Goal: Information Seeking & Learning: Learn about a topic

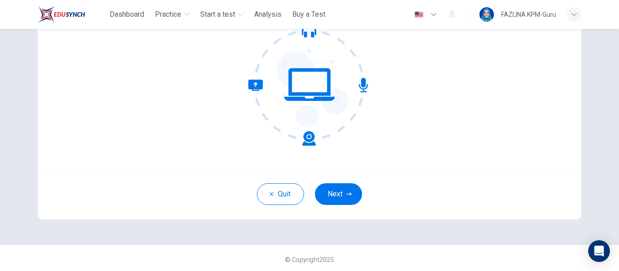
scroll to position [106, 0]
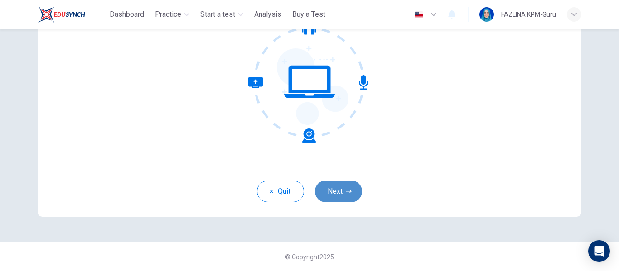
click at [349, 191] on icon "button" at bounding box center [348, 191] width 5 height 5
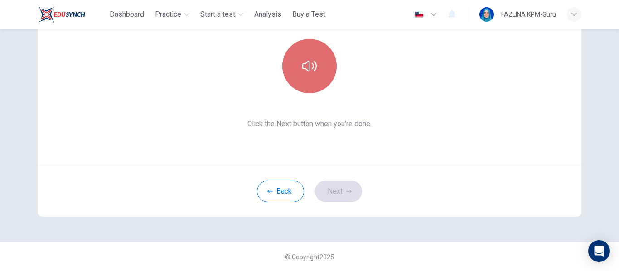
click at [316, 73] on button "button" at bounding box center [309, 66] width 54 height 54
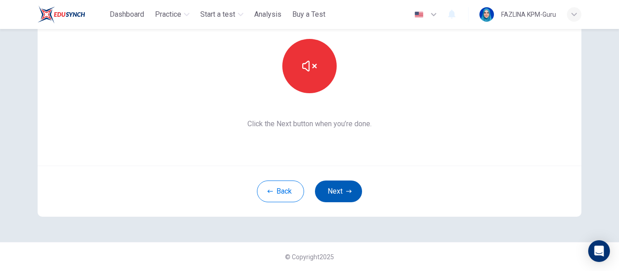
click at [337, 193] on button "Next" at bounding box center [338, 192] width 47 height 22
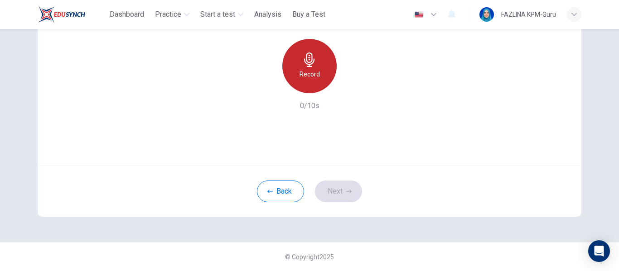
click at [304, 57] on icon "button" at bounding box center [309, 60] width 10 height 14
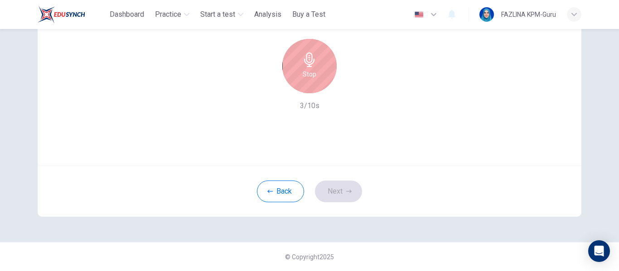
click at [309, 63] on icon "button" at bounding box center [309, 60] width 10 height 14
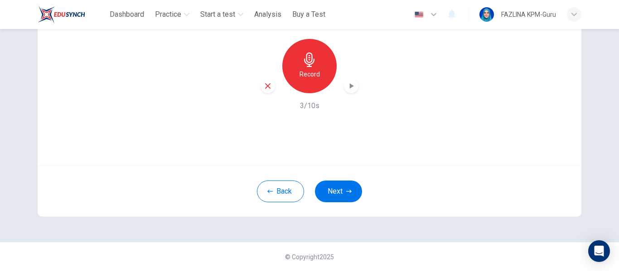
click at [347, 85] on icon "button" at bounding box center [351, 86] width 9 height 9
click at [332, 188] on button "Next" at bounding box center [338, 192] width 47 height 22
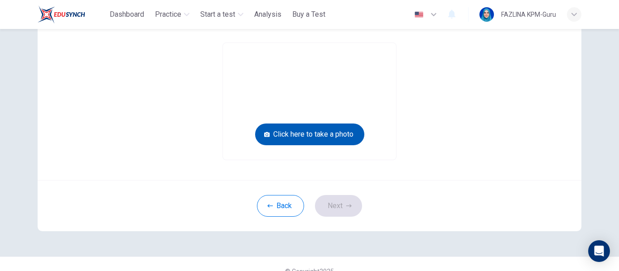
click at [317, 133] on button "Click here to take a photo" at bounding box center [309, 135] width 109 height 22
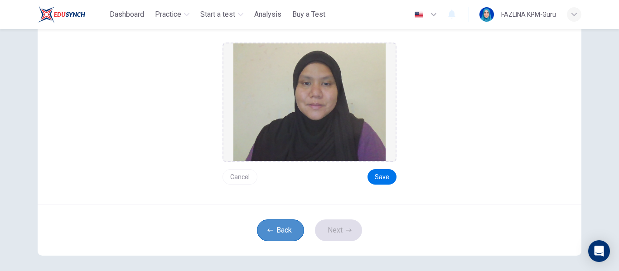
click at [287, 234] on button "Back" at bounding box center [280, 231] width 47 height 22
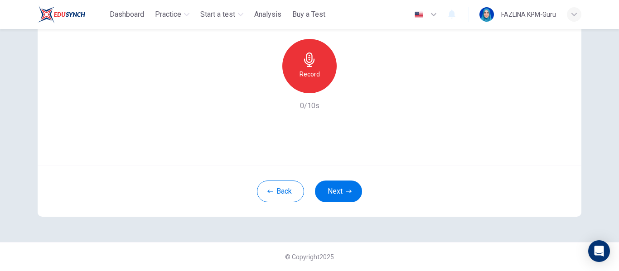
click at [318, 72] on div "Record" at bounding box center [309, 66] width 54 height 54
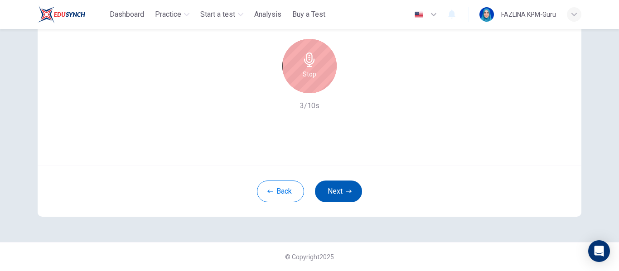
click at [344, 188] on button "Next" at bounding box center [338, 192] width 47 height 22
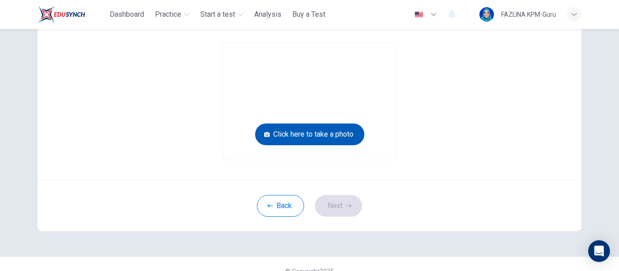
click at [344, 135] on button "Click here to take a photo" at bounding box center [309, 135] width 109 height 22
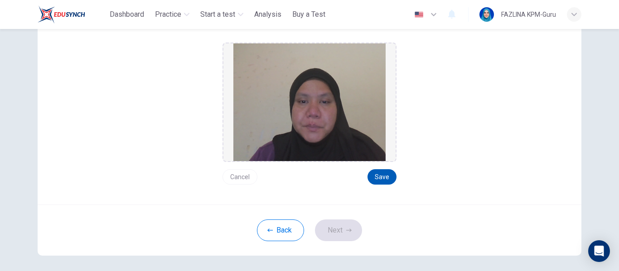
click at [384, 179] on button "Save" at bounding box center [381, 176] width 29 height 15
click at [336, 226] on button "Next" at bounding box center [338, 231] width 47 height 22
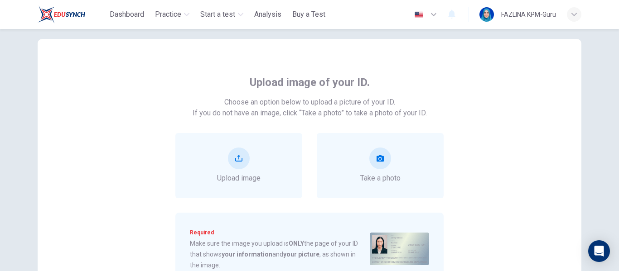
scroll to position [61, 0]
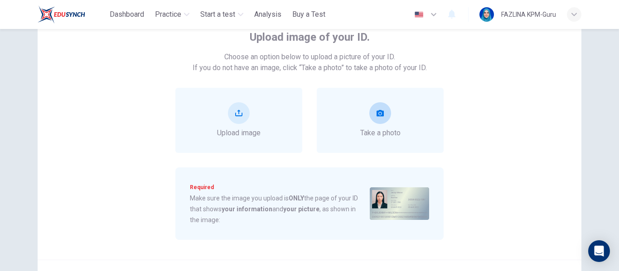
click at [385, 117] on button "take photo" at bounding box center [380, 113] width 22 height 22
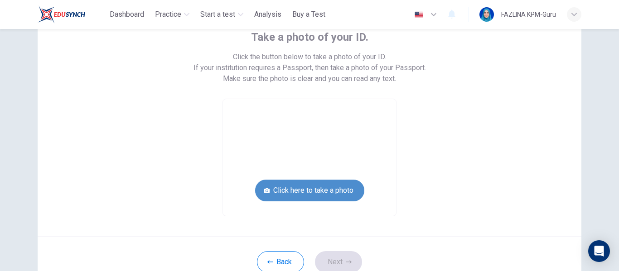
click at [308, 195] on button "Click here to take a photo" at bounding box center [309, 191] width 109 height 22
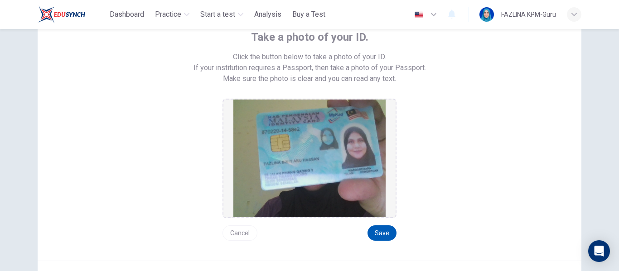
click at [381, 235] on button "Save" at bounding box center [381, 233] width 29 height 15
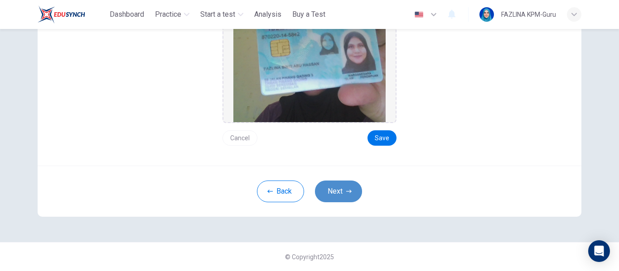
click at [328, 197] on button "Next" at bounding box center [338, 192] width 47 height 22
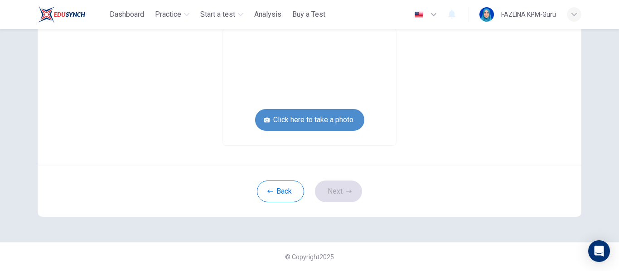
click at [344, 120] on button "Click here to take a photo" at bounding box center [309, 120] width 109 height 22
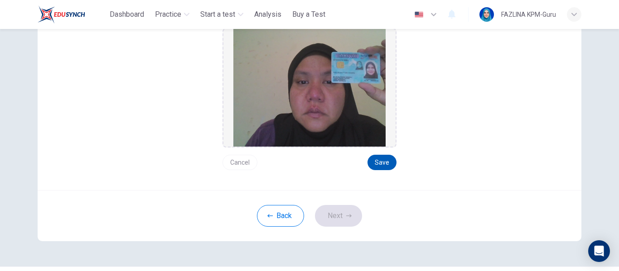
click at [381, 165] on button "Save" at bounding box center [381, 162] width 29 height 15
click at [343, 213] on button "Next" at bounding box center [338, 216] width 47 height 22
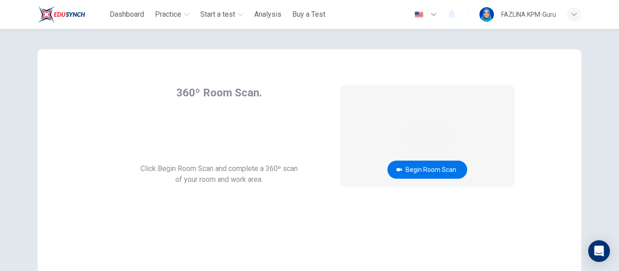
scroll to position [0, 0]
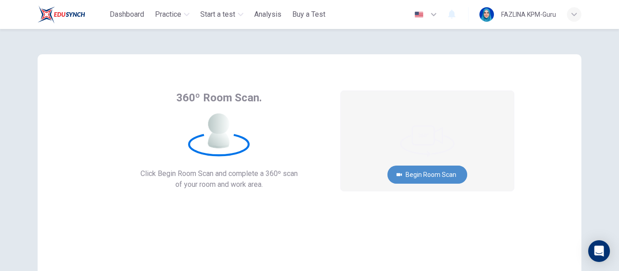
click at [439, 178] on button "Begin Room Scan" at bounding box center [427, 175] width 80 height 18
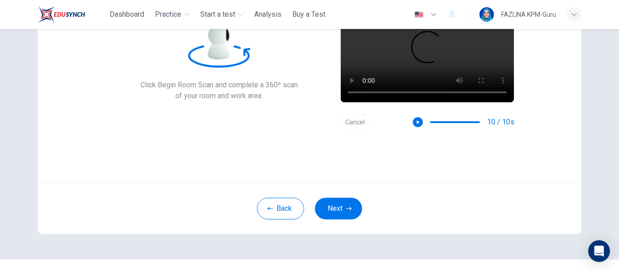
scroll to position [91, 0]
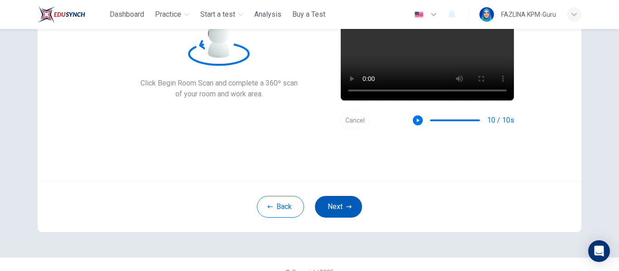
click at [352, 209] on button "Next" at bounding box center [338, 207] width 47 height 22
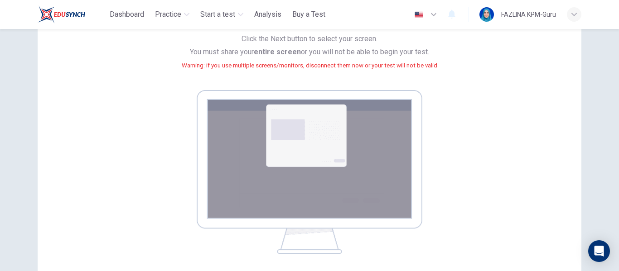
scroll to position [136, 0]
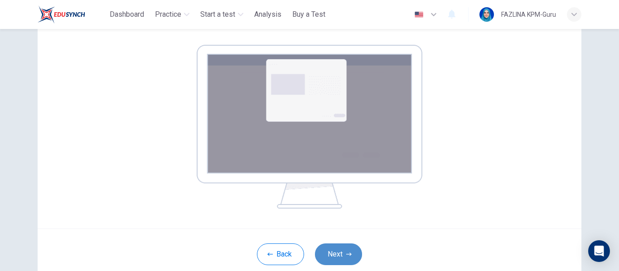
click at [340, 250] on button "Next" at bounding box center [338, 255] width 47 height 22
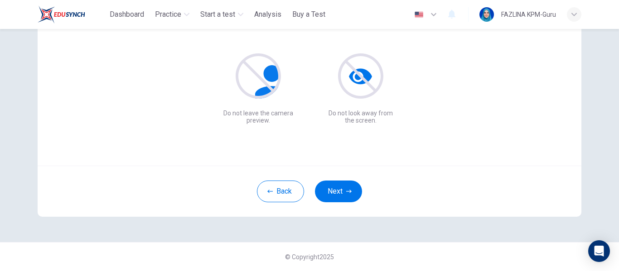
scroll to position [106, 0]
click at [345, 188] on button "Next" at bounding box center [338, 192] width 47 height 22
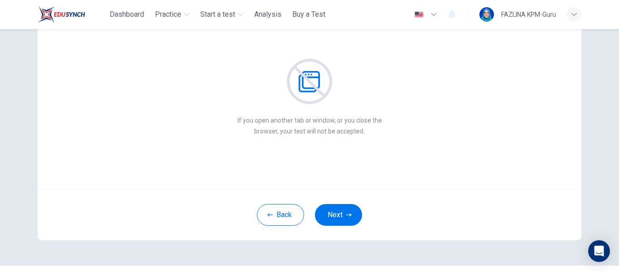
scroll to position [61, 0]
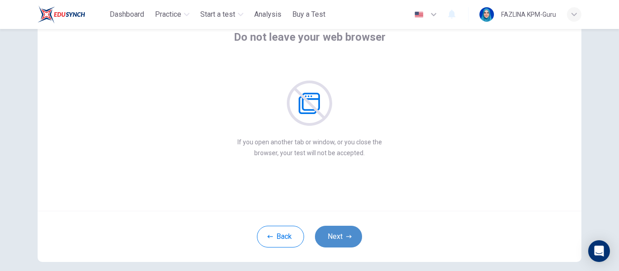
click at [332, 232] on button "Next" at bounding box center [338, 237] width 47 height 22
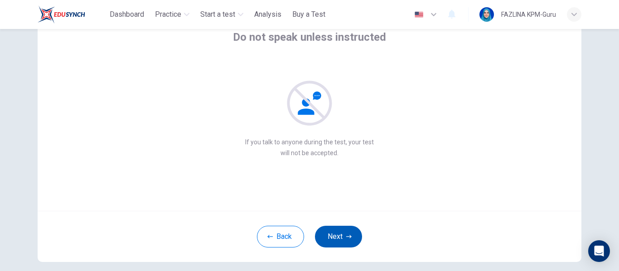
click at [332, 232] on button "Next" at bounding box center [338, 237] width 47 height 22
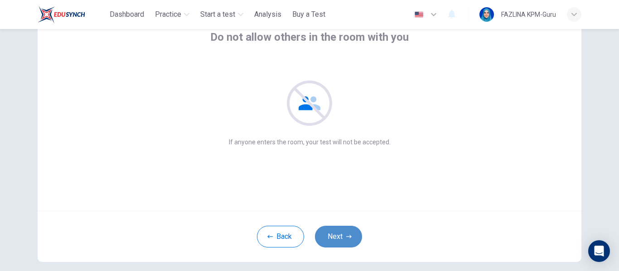
click at [332, 232] on button "Next" at bounding box center [338, 237] width 47 height 22
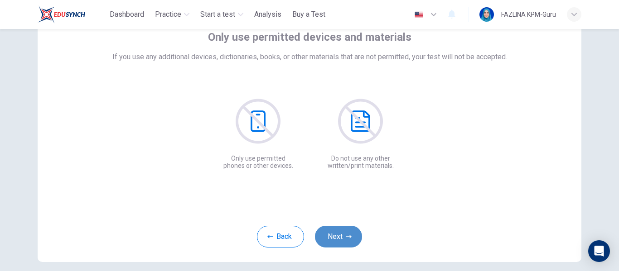
click at [332, 232] on button "Next" at bounding box center [338, 237] width 47 height 22
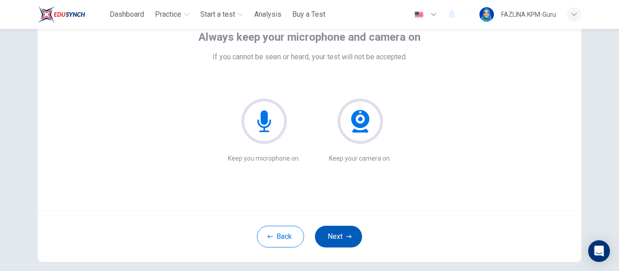
click at [332, 232] on button "Next" at bounding box center [338, 237] width 47 height 22
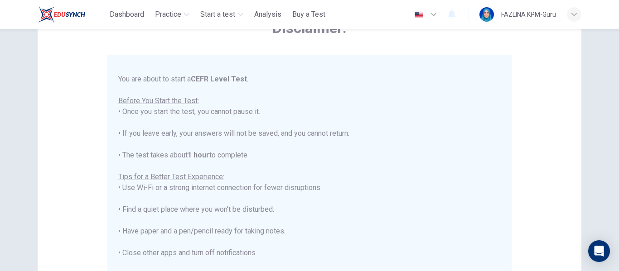
scroll to position [87, 0]
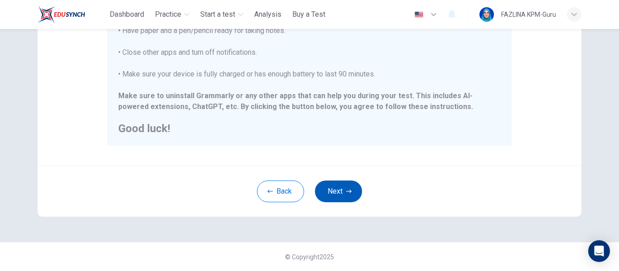
click at [341, 192] on button "Next" at bounding box center [338, 192] width 47 height 22
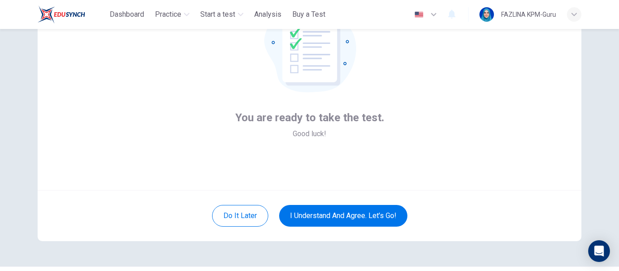
scroll to position [61, 0]
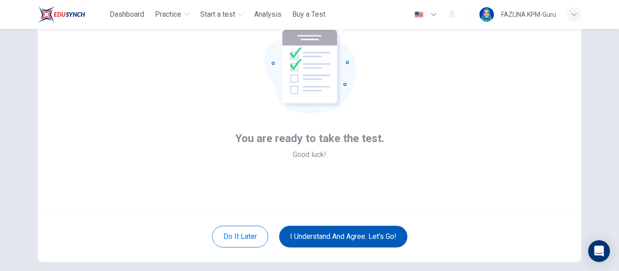
click at [378, 238] on button "I understand and agree. Let’s go!" at bounding box center [343, 237] width 128 height 22
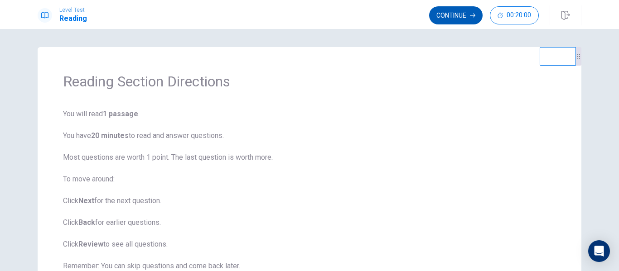
click at [448, 19] on button "Continue" at bounding box center [455, 15] width 53 height 18
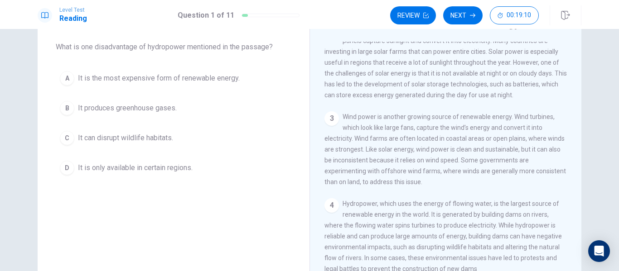
scroll to position [136, 0]
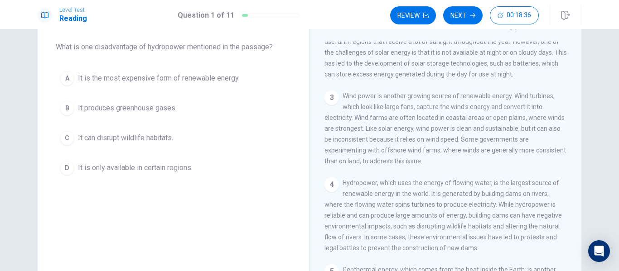
click at [136, 139] on span "It can disrupt wildlife habitats." at bounding box center [125, 138] width 95 height 11
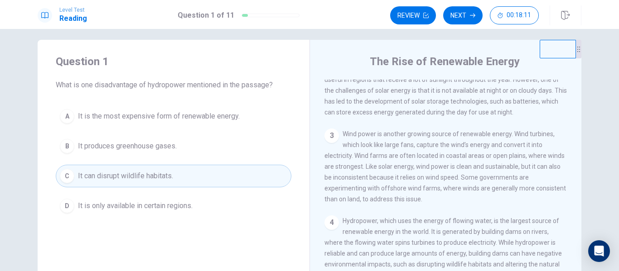
scroll to position [0, 0]
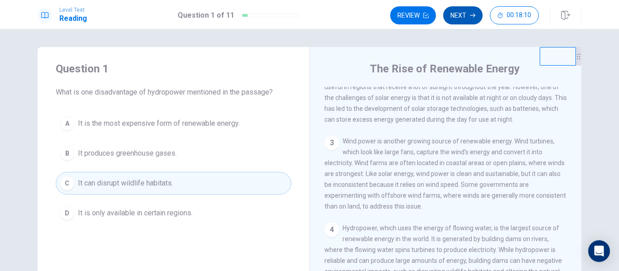
click at [461, 13] on button "Next" at bounding box center [462, 15] width 39 height 18
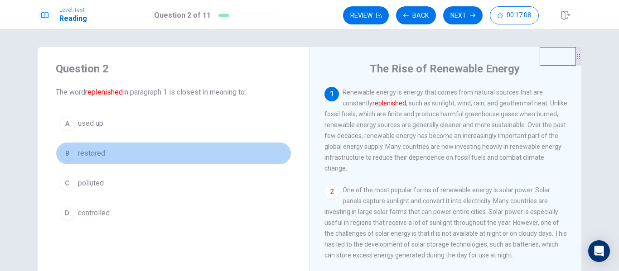
click at [86, 152] on span "restored" at bounding box center [91, 153] width 27 height 11
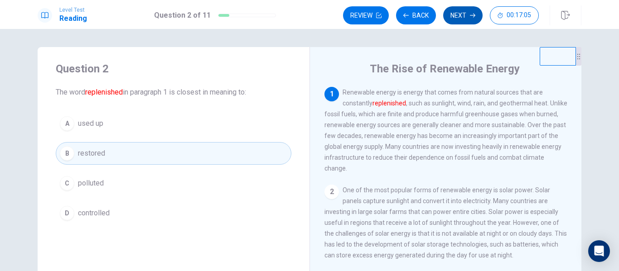
click at [462, 12] on button "Next" at bounding box center [462, 15] width 39 height 18
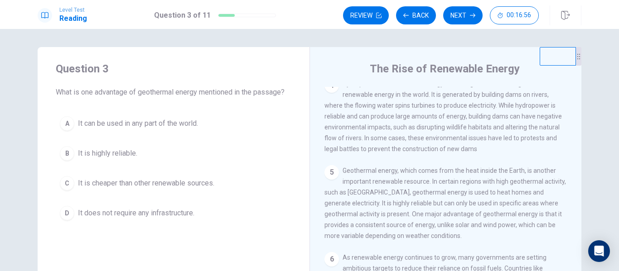
scroll to position [314, 0]
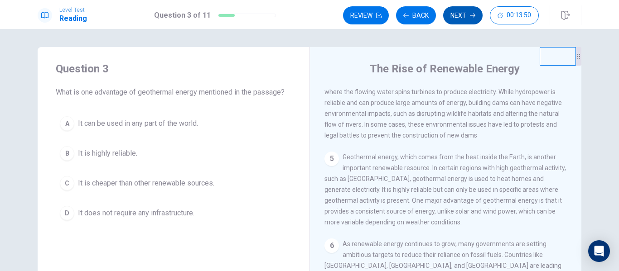
click at [474, 17] on icon "button" at bounding box center [472, 16] width 5 height 4
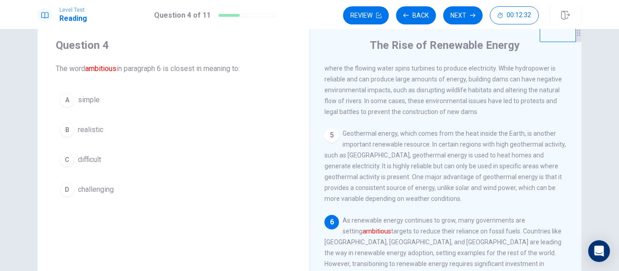
scroll to position [45, 0]
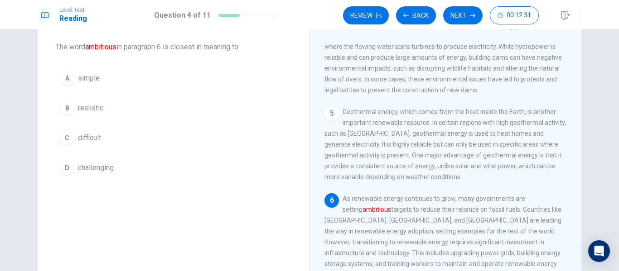
click at [103, 105] on button "B realistic" at bounding box center [174, 108] width 236 height 23
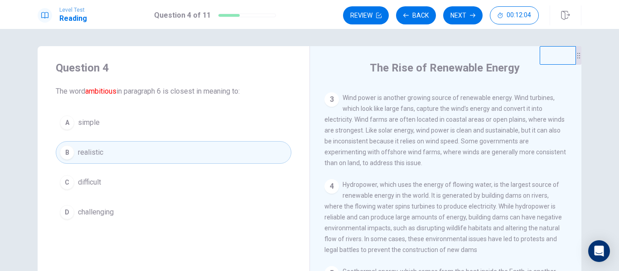
scroll to position [0, 0]
click at [457, 13] on button "Next" at bounding box center [462, 15] width 39 height 18
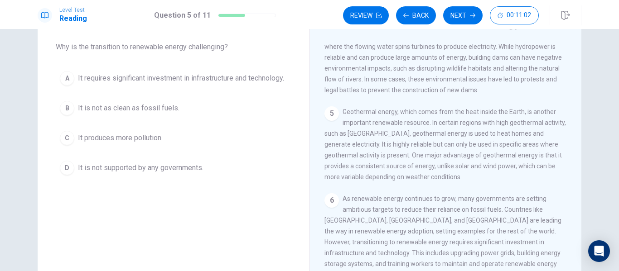
scroll to position [314, 0]
click at [467, 10] on button "Next" at bounding box center [462, 15] width 39 height 18
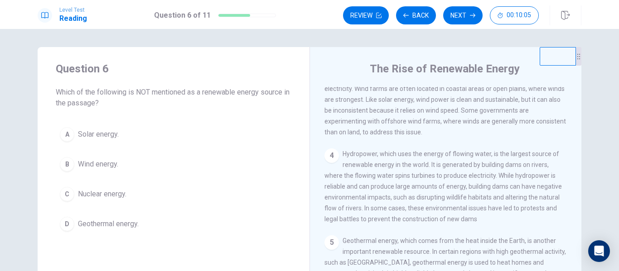
scroll to position [226, 0]
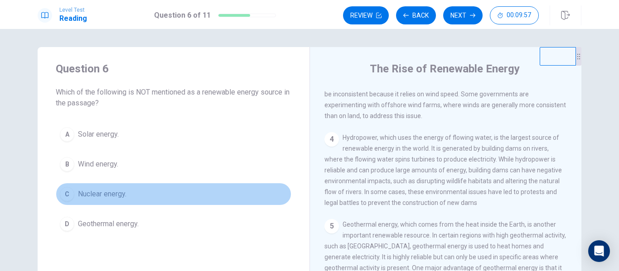
click at [70, 193] on div "C" at bounding box center [67, 194] width 14 height 14
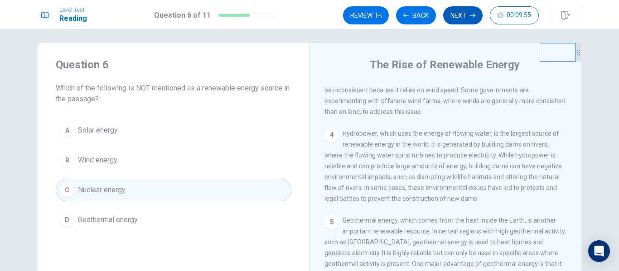
scroll to position [0, 0]
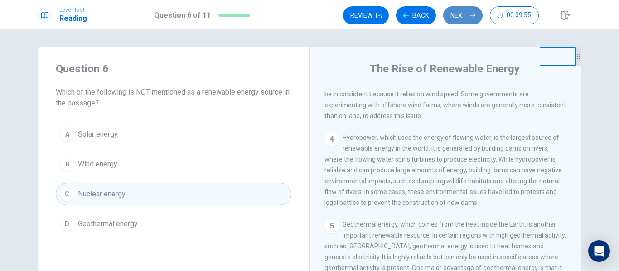
click at [460, 16] on button "Next" at bounding box center [462, 15] width 39 height 18
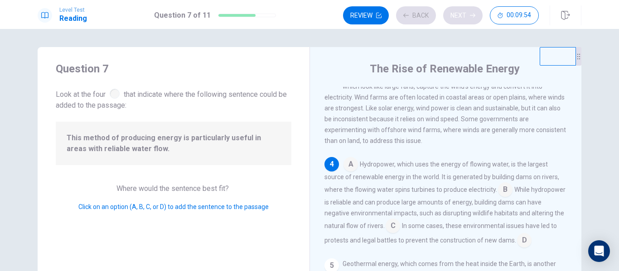
scroll to position [214, 0]
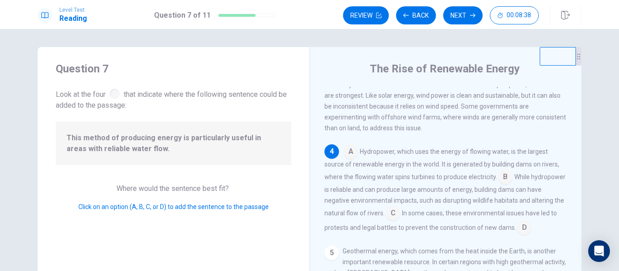
click at [351, 160] on input at bounding box center [350, 152] width 14 height 14
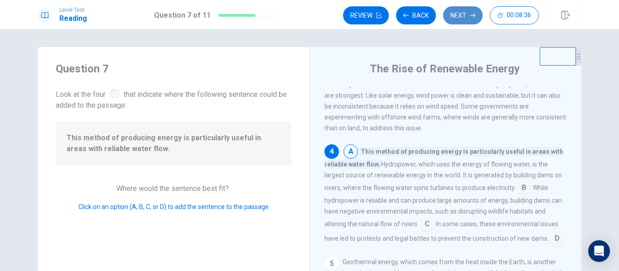
click at [464, 11] on button "Next" at bounding box center [462, 15] width 39 height 18
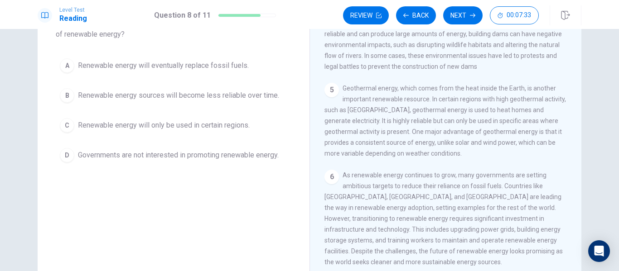
scroll to position [91, 0]
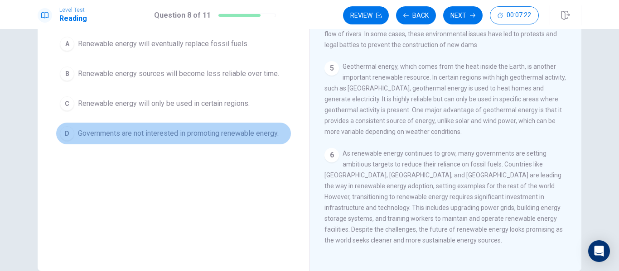
click at [65, 135] on div "D" at bounding box center [67, 133] width 14 height 14
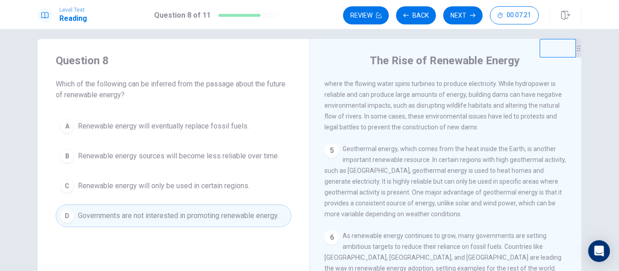
scroll to position [0, 0]
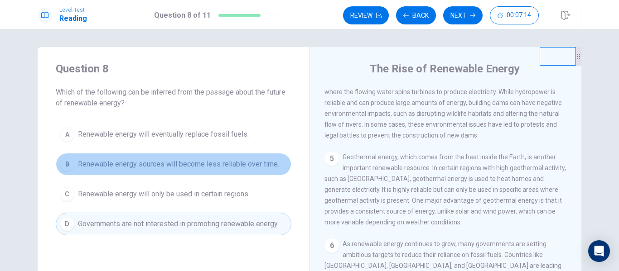
click at [67, 164] on div "B" at bounding box center [67, 164] width 14 height 14
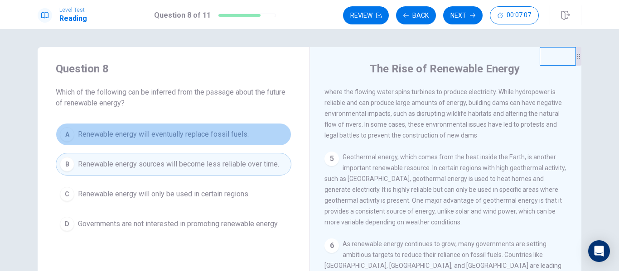
click at [67, 136] on div "A" at bounding box center [67, 134] width 14 height 14
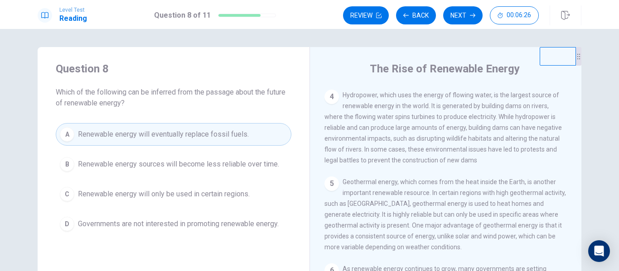
scroll to position [45, 0]
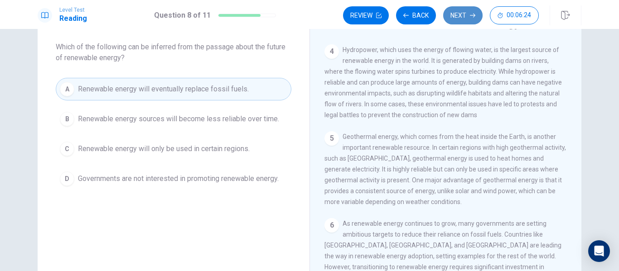
click at [456, 17] on button "Next" at bounding box center [462, 15] width 39 height 18
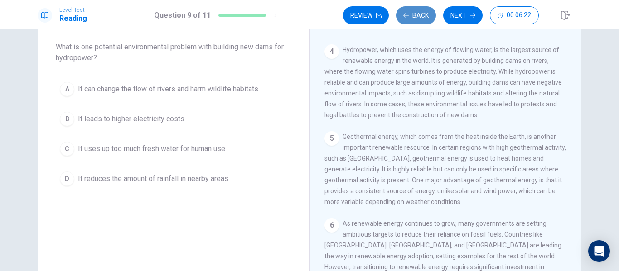
click at [418, 21] on button "Back" at bounding box center [416, 15] width 40 height 18
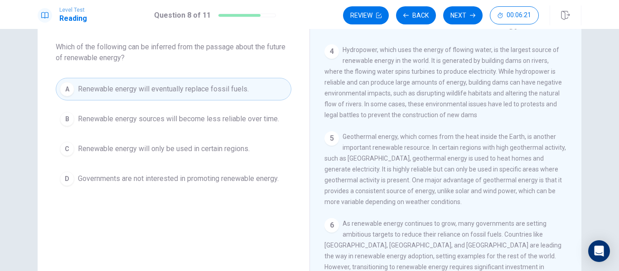
scroll to position [0, 0]
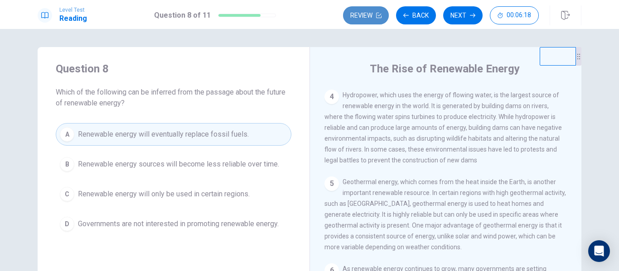
click at [369, 12] on button "Review" at bounding box center [366, 15] width 46 height 18
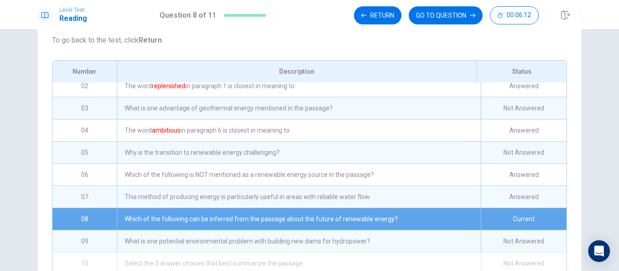
scroll to position [45, 0]
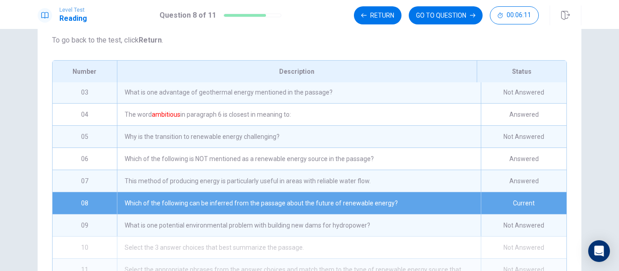
click at [499, 208] on div "Current" at bounding box center [524, 204] width 86 height 22
click at [439, 17] on button "GO TO QUESTION" at bounding box center [446, 15] width 74 height 18
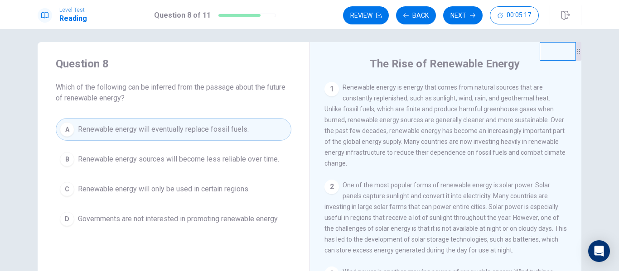
scroll to position [0, 0]
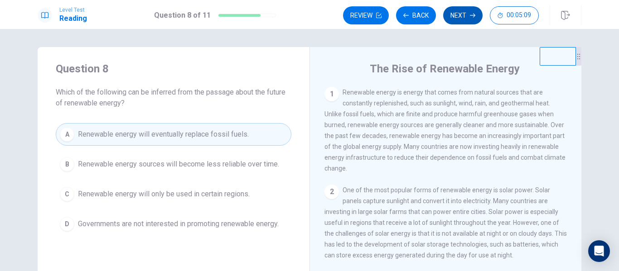
click at [455, 10] on button "Next" at bounding box center [462, 15] width 39 height 18
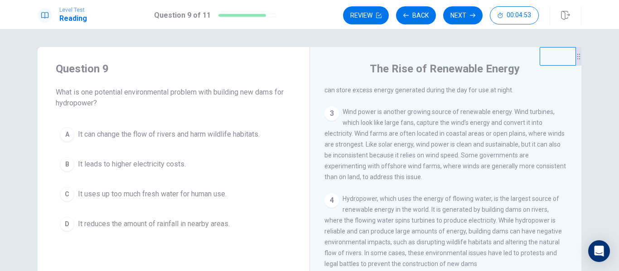
scroll to position [181, 0]
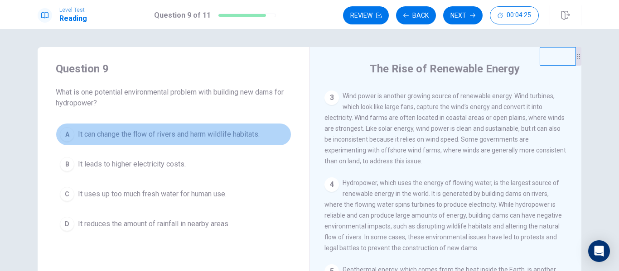
click at [174, 135] on span "It can change the flow of rivers and harm wildlife habitats." at bounding box center [169, 134] width 182 height 11
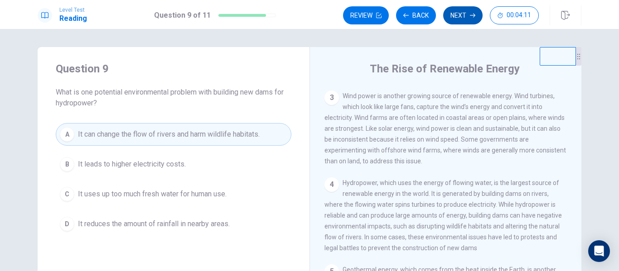
click at [465, 11] on button "Next" at bounding box center [462, 15] width 39 height 18
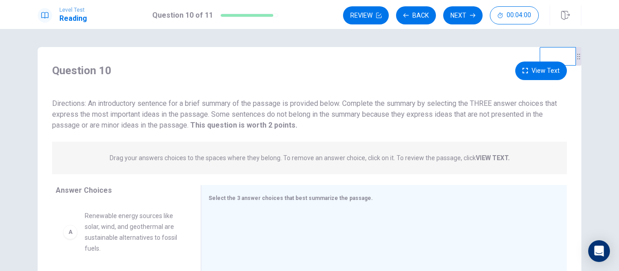
scroll to position [45, 0]
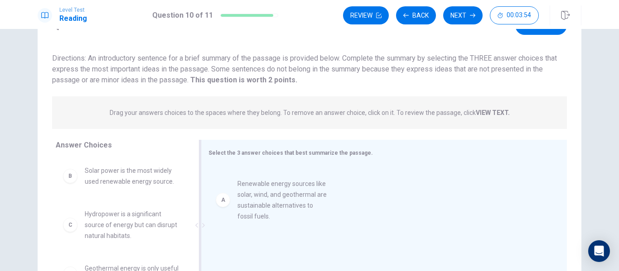
drag, startPoint x: 140, startPoint y: 182, endPoint x: 299, endPoint y: 197, distance: 159.3
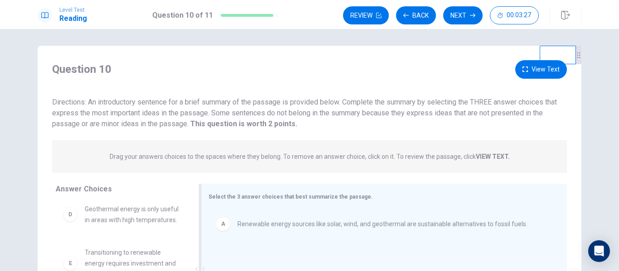
scroll to position [0, 0]
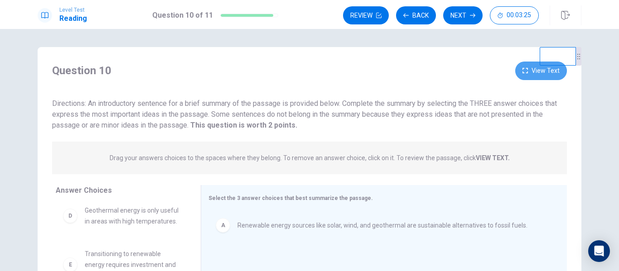
click at [522, 72] on icon "button" at bounding box center [524, 70] width 5 height 5
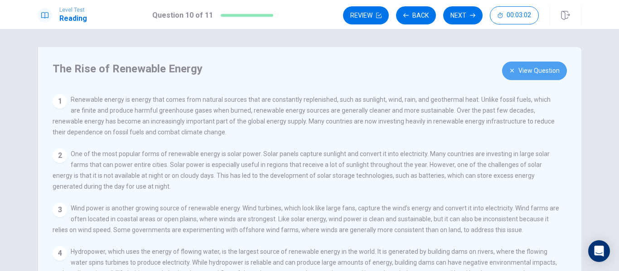
click at [533, 76] on button "View Question" at bounding box center [534, 71] width 65 height 19
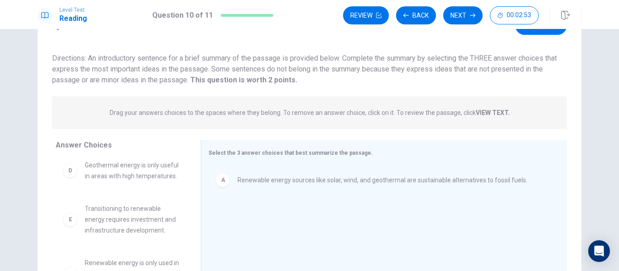
scroll to position [114, 0]
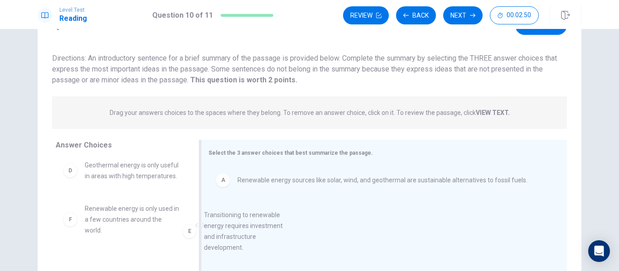
drag, startPoint x: 129, startPoint y: 213, endPoint x: 253, endPoint y: 220, distance: 124.3
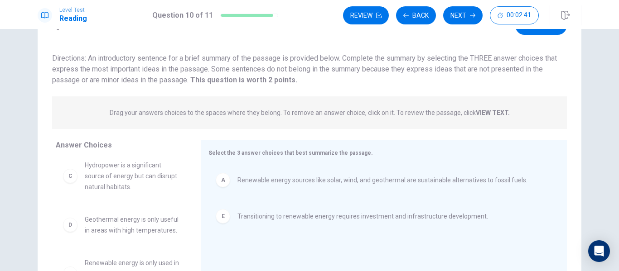
scroll to position [0, 0]
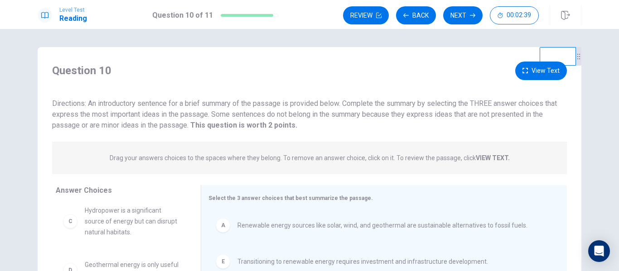
click at [521, 75] on button "View Text" at bounding box center [541, 71] width 52 height 19
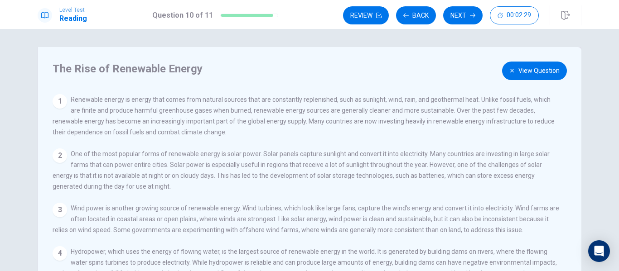
click at [528, 67] on button "View Question" at bounding box center [534, 71] width 65 height 19
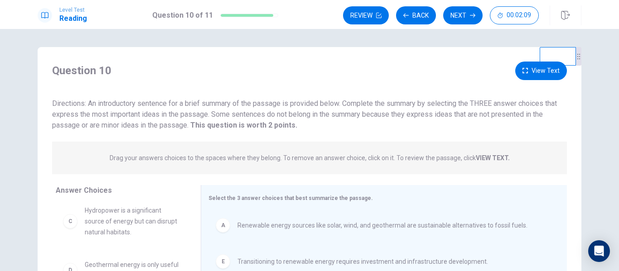
click at [526, 79] on button "View Text" at bounding box center [541, 71] width 52 height 19
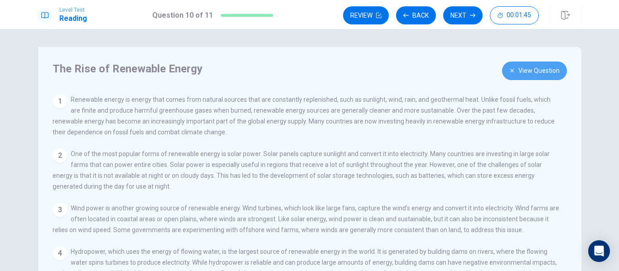
click at [532, 73] on button "View Question" at bounding box center [534, 71] width 65 height 19
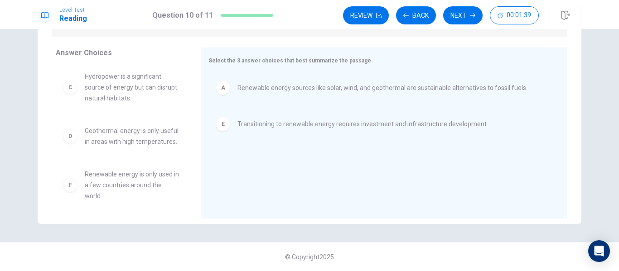
scroll to position [60, 0]
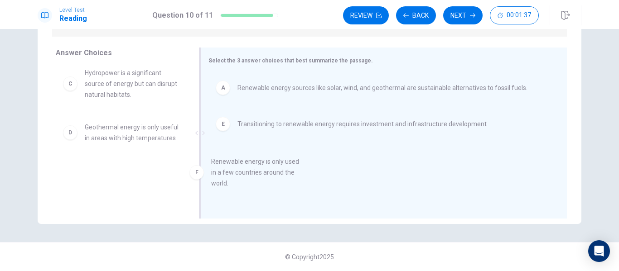
drag, startPoint x: 145, startPoint y: 179, endPoint x: 277, endPoint y: 169, distance: 131.7
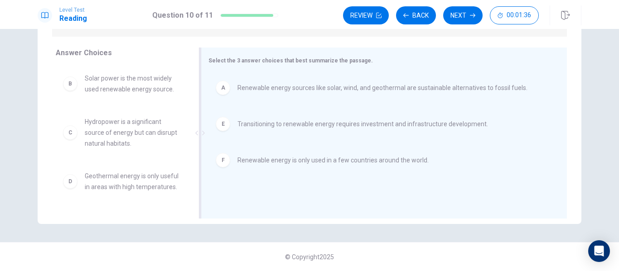
scroll to position [5, 0]
click at [462, 18] on button "Next" at bounding box center [462, 15] width 39 height 18
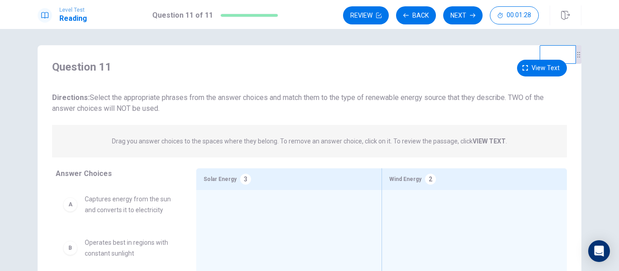
scroll to position [47, 0]
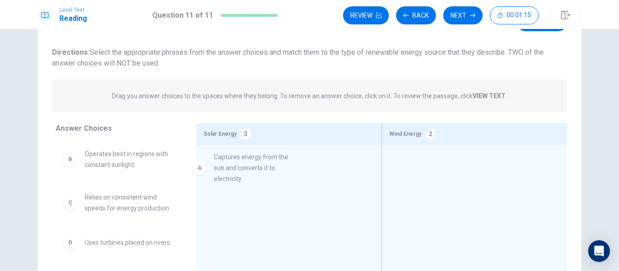
drag, startPoint x: 121, startPoint y: 169, endPoint x: 259, endPoint y: 175, distance: 137.4
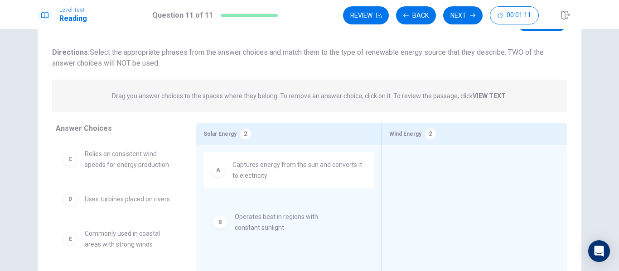
drag, startPoint x: 112, startPoint y: 166, endPoint x: 279, endPoint y: 237, distance: 181.2
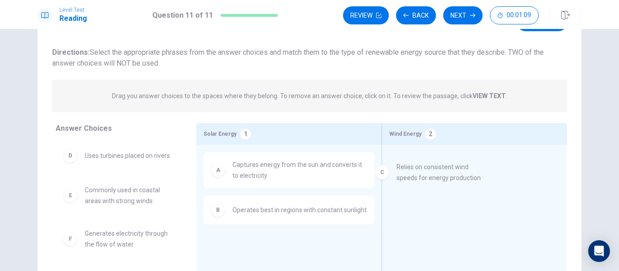
drag, startPoint x: 132, startPoint y: 163, endPoint x: 463, endPoint y: 188, distance: 332.5
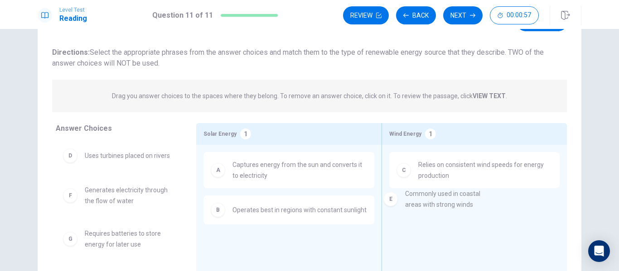
drag, startPoint x: 128, startPoint y: 201, endPoint x: 457, endPoint y: 208, distance: 328.5
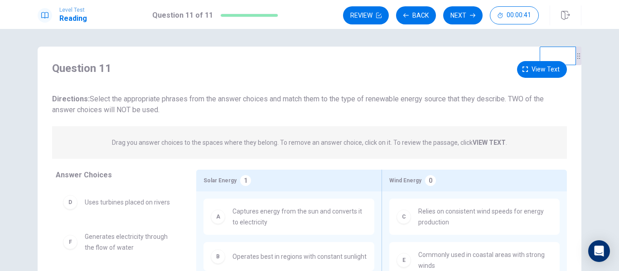
scroll to position [0, 0]
click at [531, 75] on span "View text" at bounding box center [545, 69] width 28 height 11
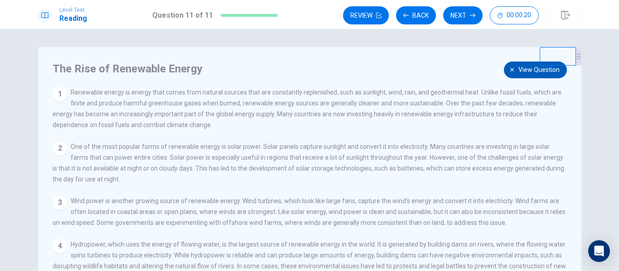
click at [525, 70] on span "View question" at bounding box center [538, 69] width 41 height 11
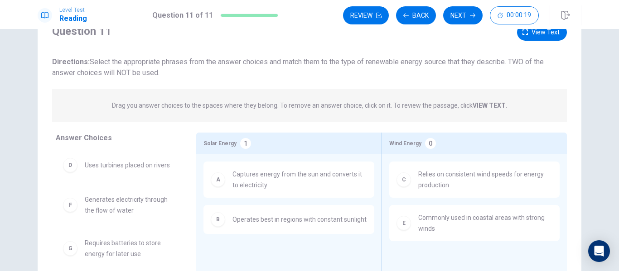
scroll to position [91, 0]
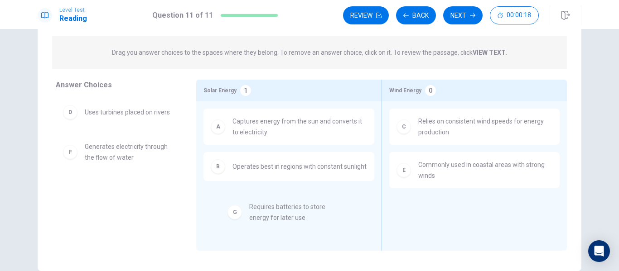
drag, startPoint x: 117, startPoint y: 198, endPoint x: 278, endPoint y: 212, distance: 161.5
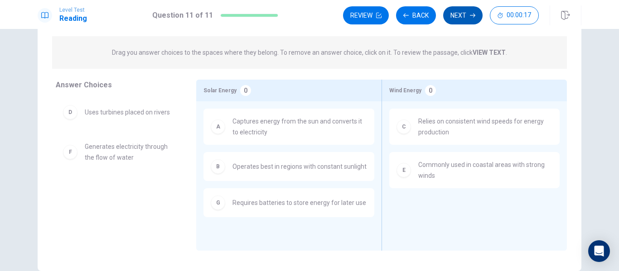
click at [457, 18] on button "Next" at bounding box center [462, 15] width 39 height 18
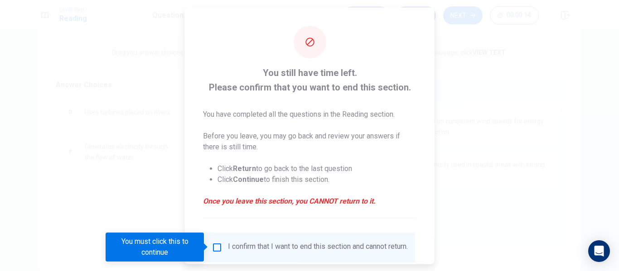
click at [444, 52] on div at bounding box center [309, 135] width 619 height 271
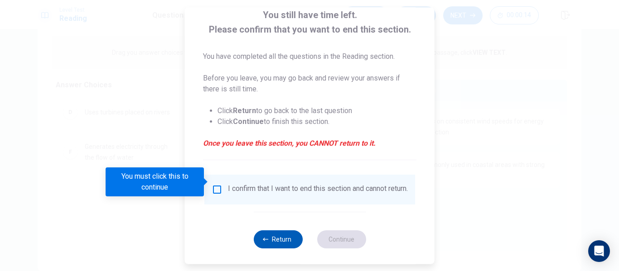
scroll to position [67, 0]
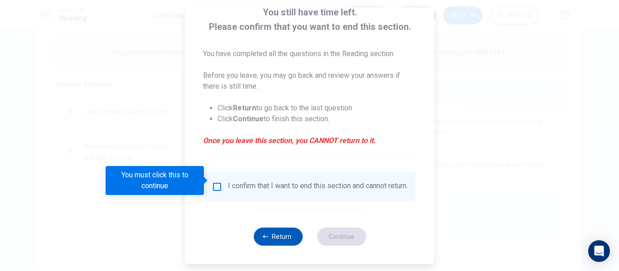
click at [275, 239] on button "Return" at bounding box center [277, 237] width 49 height 18
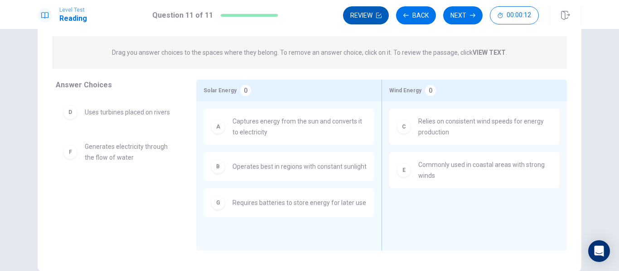
click at [361, 13] on button "Review" at bounding box center [366, 15] width 46 height 18
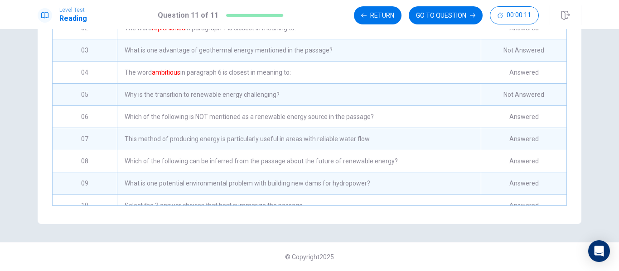
scroll to position [7, 0]
click at [515, 97] on div "Not Answered" at bounding box center [524, 95] width 86 height 22
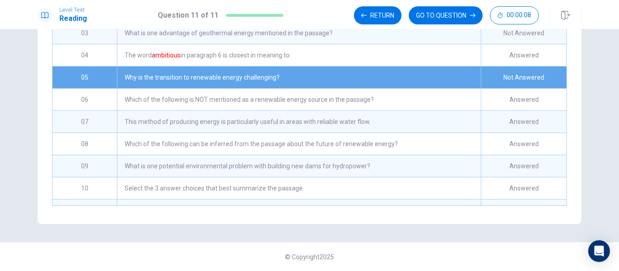
scroll to position [53, 0]
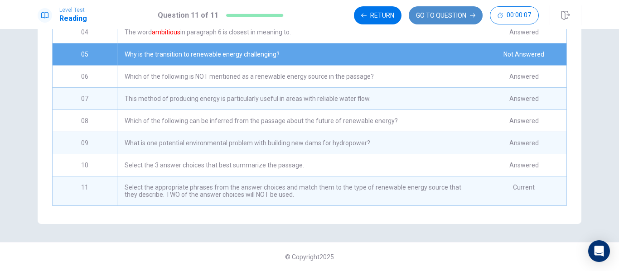
click at [447, 17] on button "GO TO QUESTION" at bounding box center [446, 15] width 74 height 18
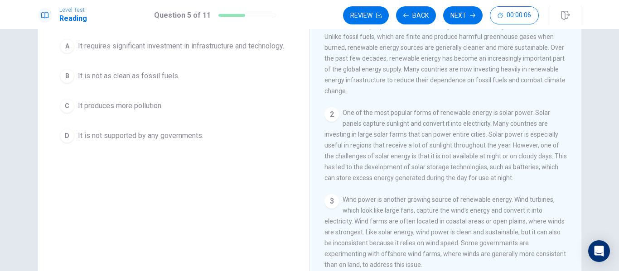
scroll to position [2, 0]
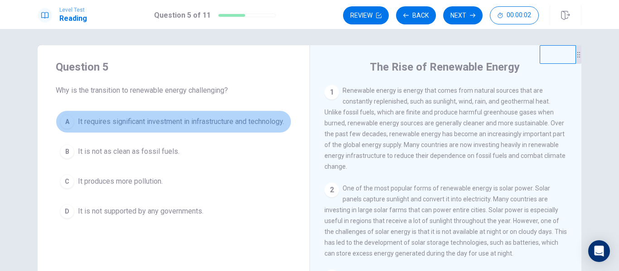
click at [112, 127] on span "It requires significant investment in infrastructure and technology." at bounding box center [181, 121] width 206 height 11
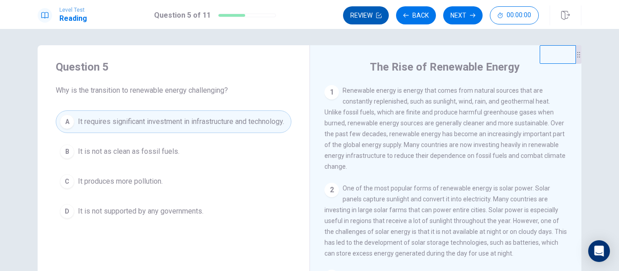
click at [354, 12] on button "Review" at bounding box center [366, 15] width 46 height 18
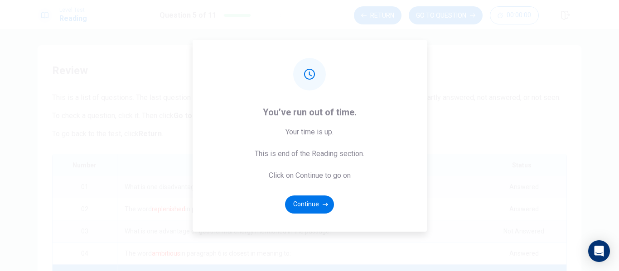
scroll to position [186, 0]
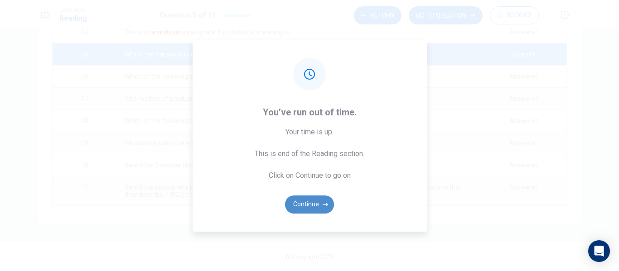
click at [308, 207] on button "Continue" at bounding box center [309, 205] width 49 height 18
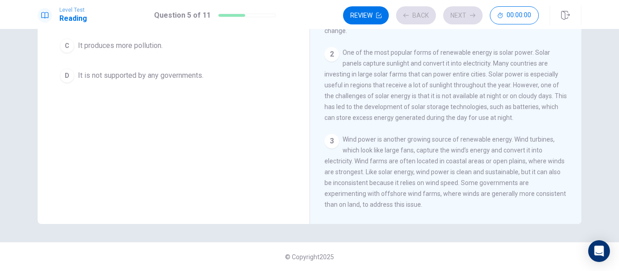
scroll to position [0, 0]
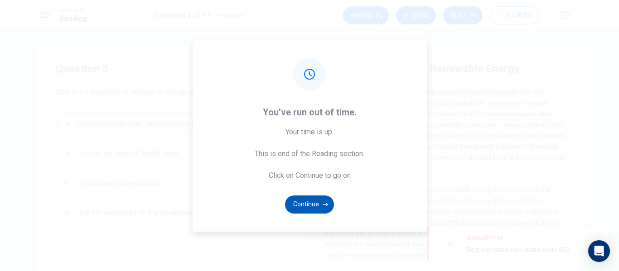
click at [308, 204] on button "Continue" at bounding box center [309, 205] width 49 height 18
click at [300, 202] on button "Continue" at bounding box center [309, 205] width 49 height 18
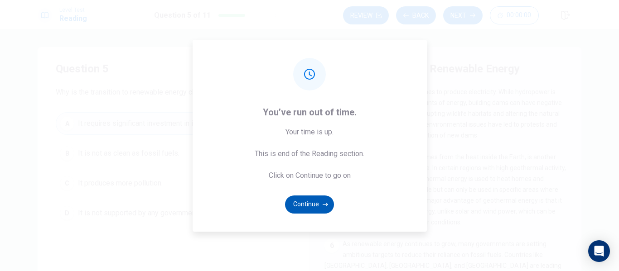
click at [322, 205] on button "Continue" at bounding box center [309, 205] width 49 height 18
click at [314, 69] on icon at bounding box center [309, 74] width 11 height 11
click at [300, 74] on div at bounding box center [309, 74] width 33 height 33
click at [305, 200] on button "Continue" at bounding box center [309, 205] width 49 height 18
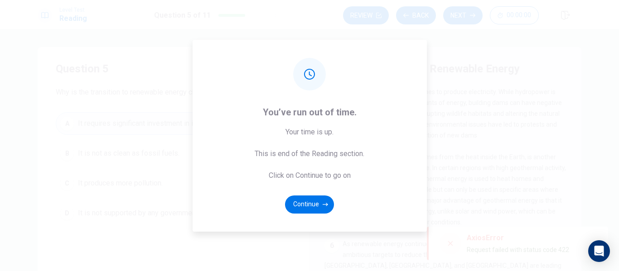
click at [558, 239] on div "You’ve run out of time. Your time is up. This is end of the Reading section. Cl…" at bounding box center [309, 135] width 619 height 271
click at [553, 238] on div "You’ve run out of time. Your time is up. This is end of the Reading section. Cl…" at bounding box center [309, 135] width 619 height 271
click at [312, 212] on button "Continue" at bounding box center [309, 205] width 49 height 18
click at [602, 245] on div "Open Intercom Messenger" at bounding box center [599, 252] width 24 height 24
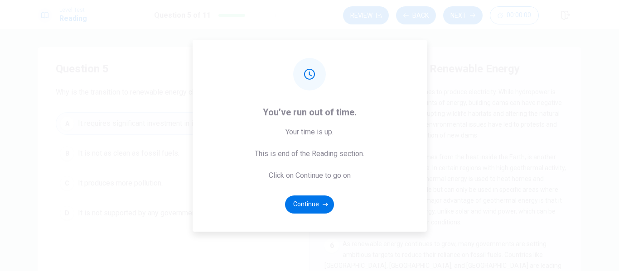
click at [304, 204] on button "Continue" at bounding box center [309, 205] width 49 height 18
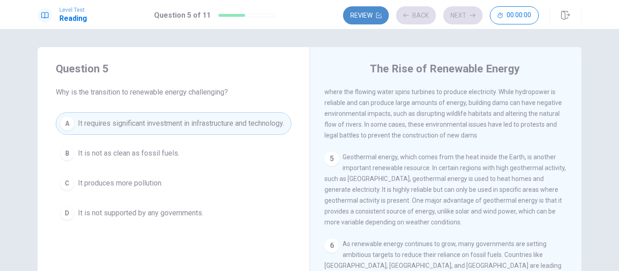
click at [362, 13] on button "Review" at bounding box center [366, 15] width 46 height 18
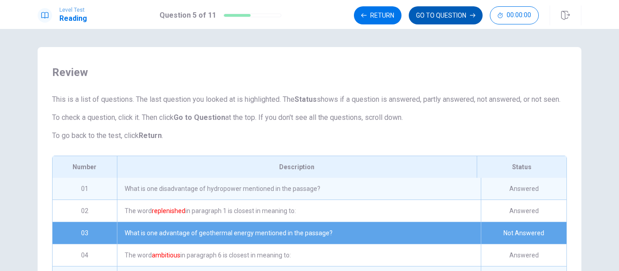
click at [448, 19] on button "GO TO QUESTION" at bounding box center [446, 15] width 74 height 18
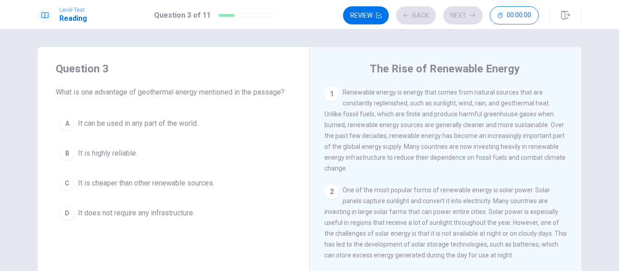
click at [203, 215] on button "D It does not require any infrastructure." at bounding box center [174, 213] width 236 height 23
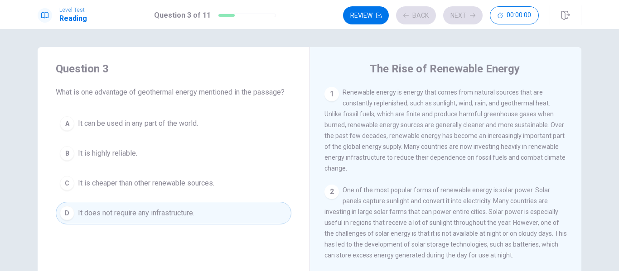
click at [176, 211] on span "It does not require any infrastructure." at bounding box center [136, 213] width 116 height 11
click at [365, 17] on button "Review" at bounding box center [366, 15] width 46 height 18
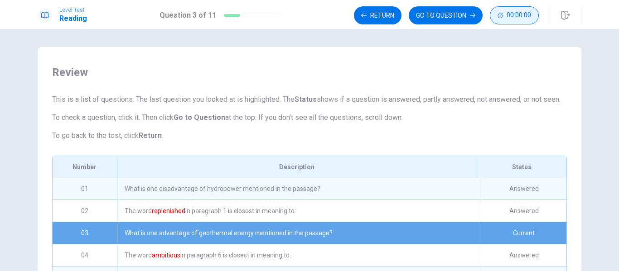
click at [494, 9] on button "00:00:00" at bounding box center [514, 15] width 49 height 18
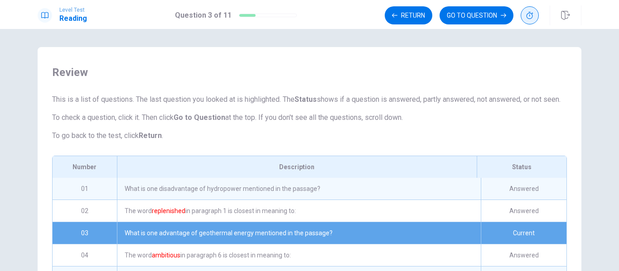
click at [534, 21] on button "button" at bounding box center [529, 15] width 18 height 18
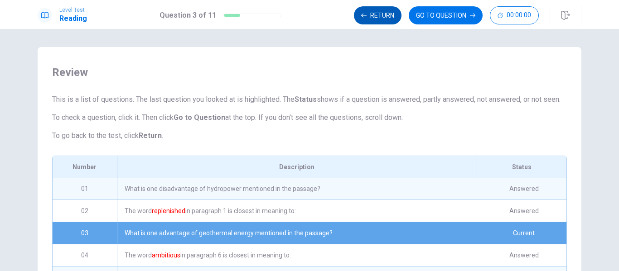
click at [378, 18] on button "Return" at bounding box center [378, 15] width 48 height 18
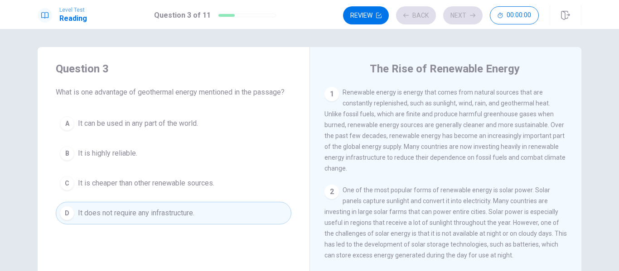
click at [378, 18] on button "Review" at bounding box center [366, 15] width 46 height 18
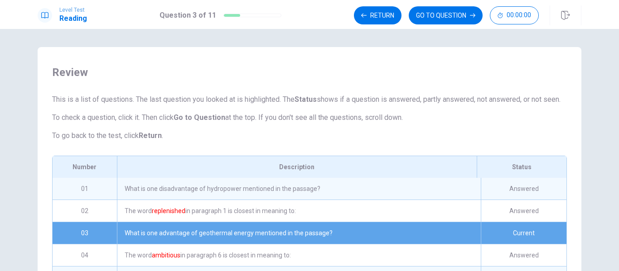
click at [450, 27] on div "Level Test Reading Question 3 of 11 Return GO TO QUESTION 00:00:00" at bounding box center [309, 14] width 619 height 29
click at [452, 10] on button "GO TO QUESTION" at bounding box center [446, 15] width 74 height 18
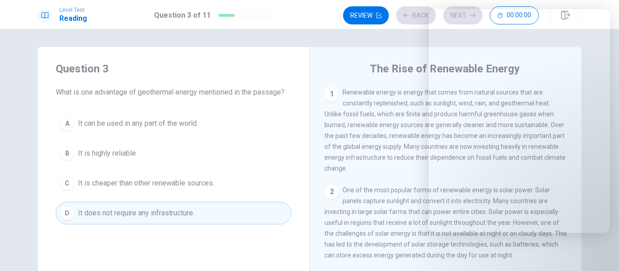
click at [607, 261] on body "This site uses cookies, as explained in our Privacy Policy . If you agree to th…" at bounding box center [309, 135] width 619 height 271
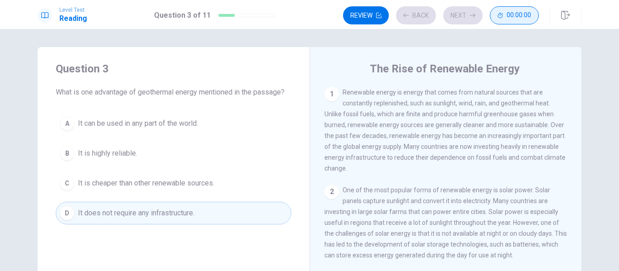
click at [524, 22] on button "00:00:00" at bounding box center [514, 15] width 49 height 18
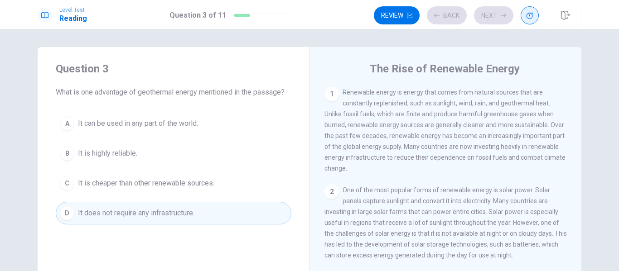
click at [530, 17] on icon "button" at bounding box center [529, 15] width 7 height 7
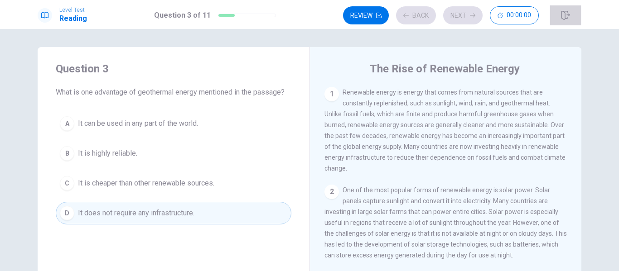
click at [569, 15] on icon "button" at bounding box center [565, 15] width 9 height 9
click at [338, 8] on div "Level Test Reading Question 3 of 11 Review Back Next 00:00:00" at bounding box center [309, 15] width 573 height 20
click at [361, 13] on button "Review" at bounding box center [366, 15] width 46 height 18
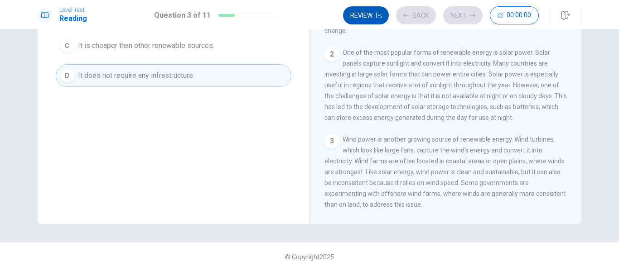
click at [376, 21] on button "Review" at bounding box center [366, 15] width 46 height 18
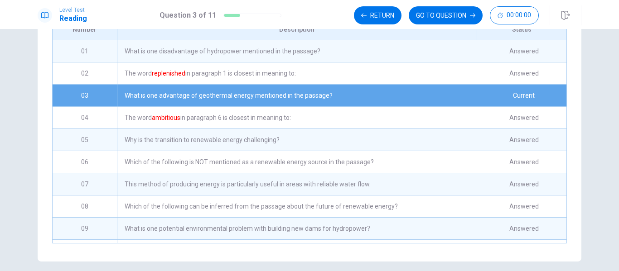
click at [41, 17] on icon at bounding box center [44, 15] width 7 height 6
